Goal: Task Accomplishment & Management: Manage account settings

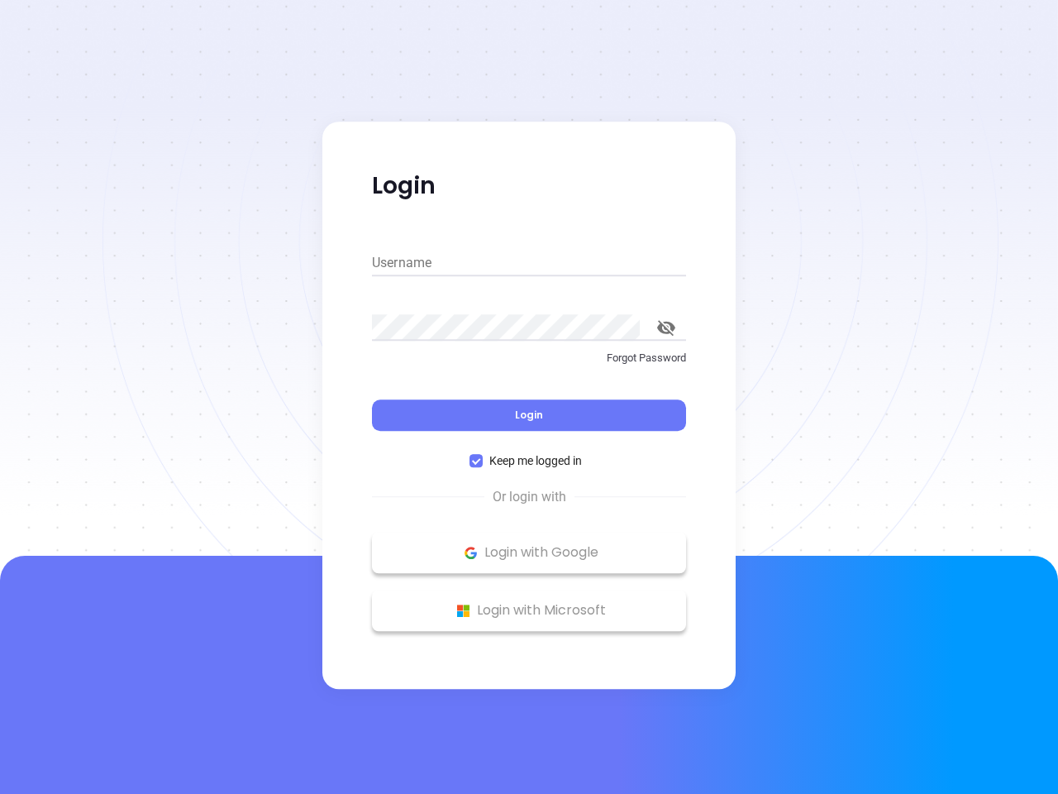
click at [529, 397] on div "Login" at bounding box center [529, 404] width 314 height 51
click at [529, 263] on input "Username" at bounding box center [529, 263] width 314 height 26
click at [666, 327] on icon "toggle password visibility" at bounding box center [666, 328] width 18 height 16
click at [529, 415] on span "Login" at bounding box center [529, 415] width 28 height 14
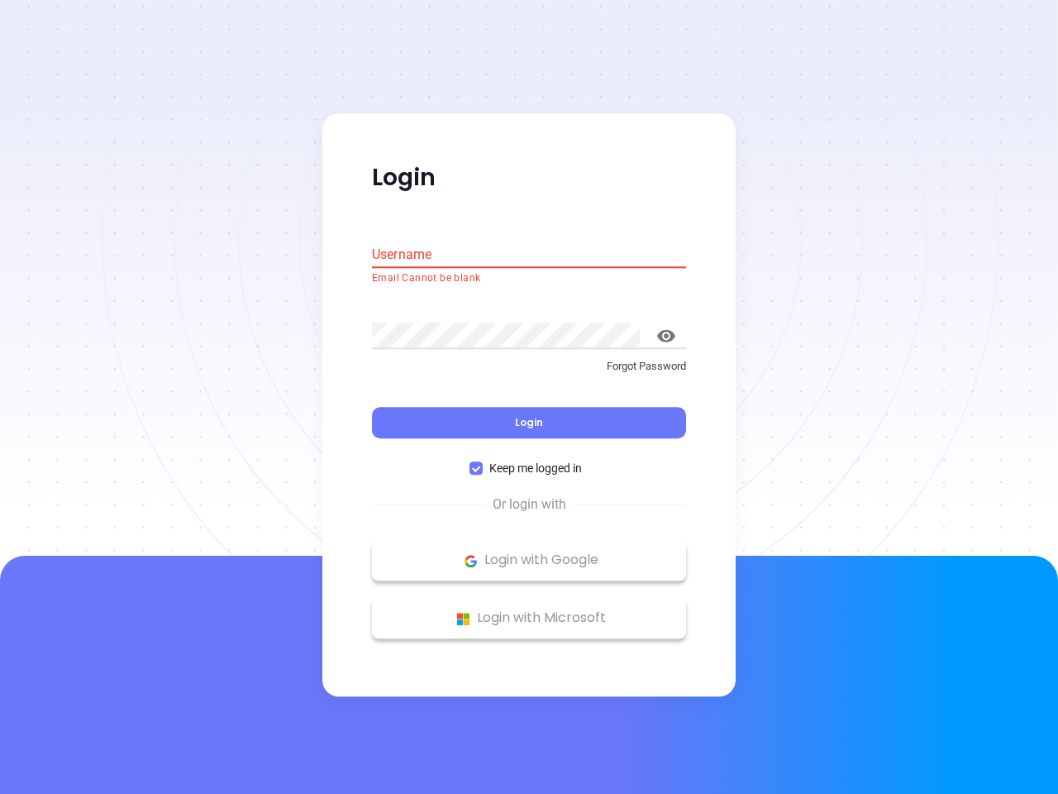
click at [529, 460] on span "Keep me logged in" at bounding box center [536, 469] width 106 height 18
click at [483, 462] on input "Keep me logged in" at bounding box center [475, 468] width 13 height 13
checkbox input "false"
click at [529, 552] on p "Login with Google" at bounding box center [529, 560] width 298 height 25
click at [529, 610] on p "Login with Microsoft" at bounding box center [529, 618] width 298 height 25
